Goal: Navigation & Orientation: Find specific page/section

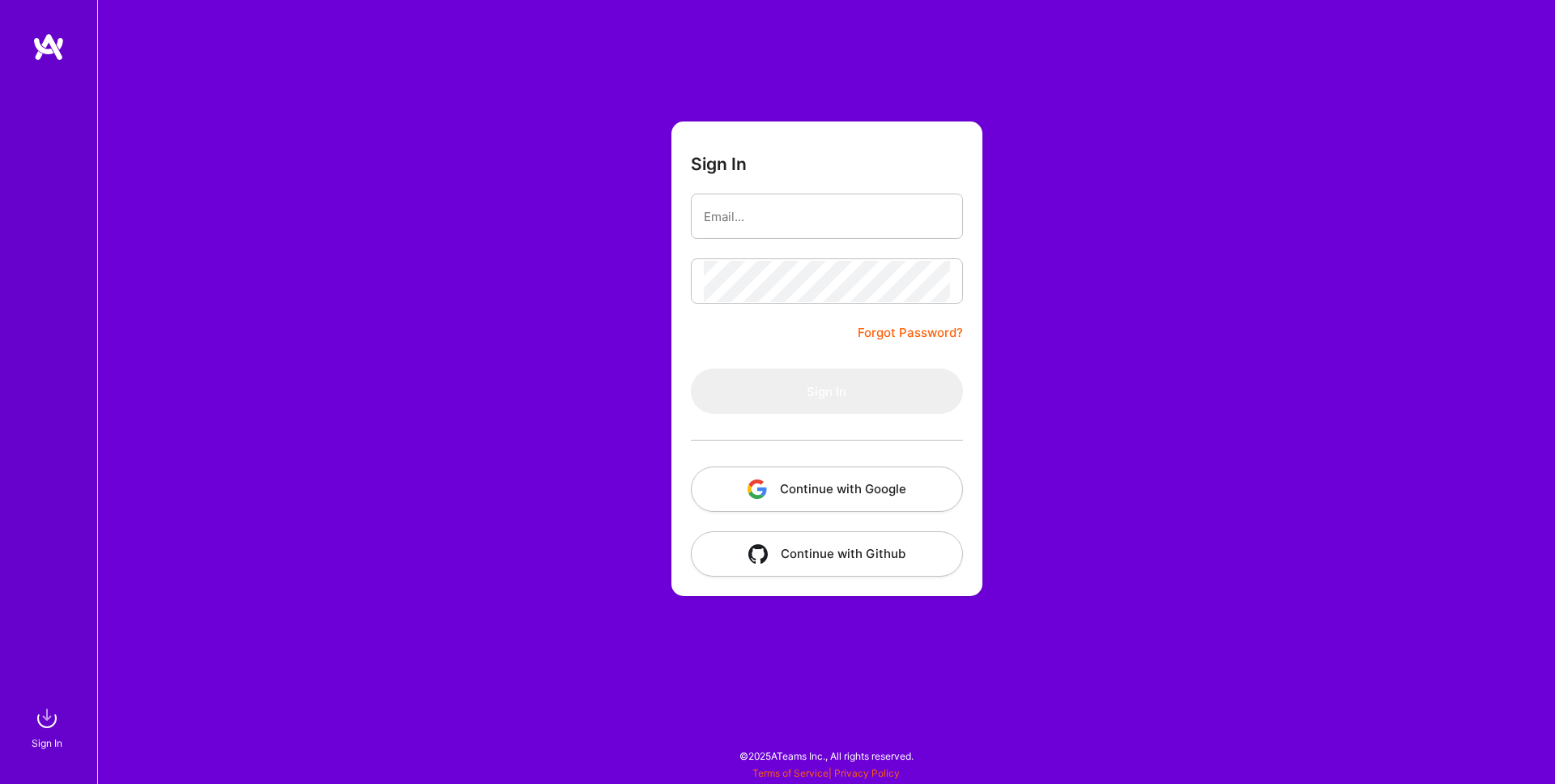
click at [832, 499] on button "Continue with Google" at bounding box center [827, 488] width 272 height 46
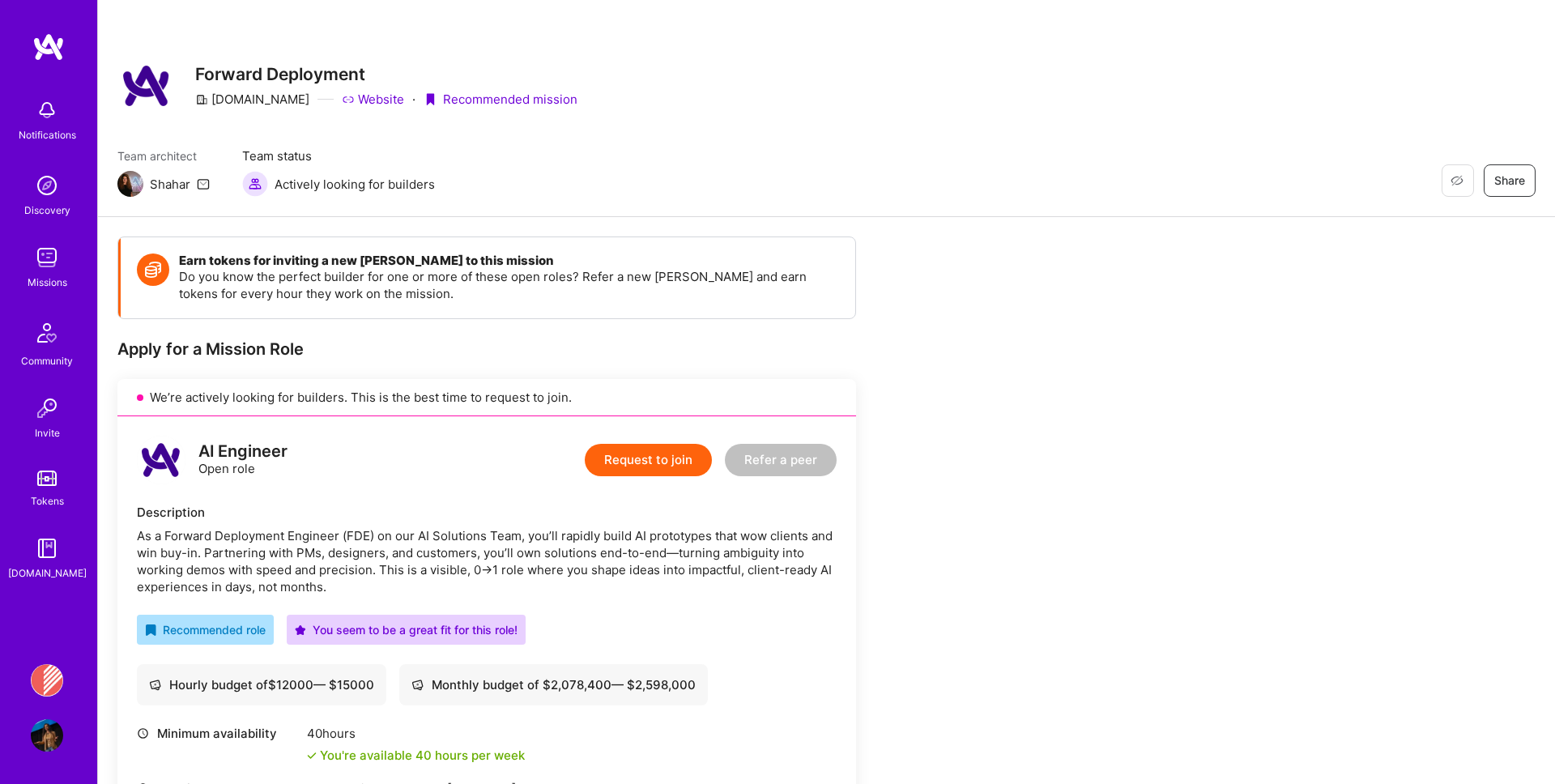
click at [43, 265] on img at bounding box center [47, 257] width 32 height 32
